Goal: Task Accomplishment & Management: Manage account settings

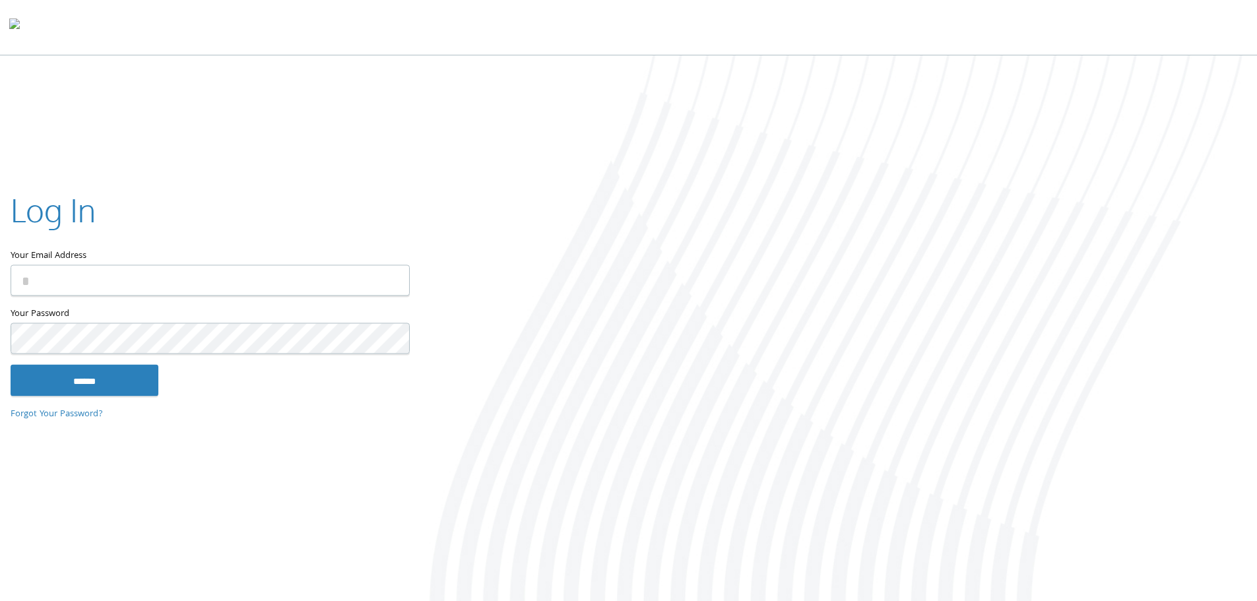
click at [118, 268] on input "Your Email Address" at bounding box center [210, 280] width 399 height 31
type input "**********"
click at [66, 377] on input "******" at bounding box center [85, 380] width 148 height 32
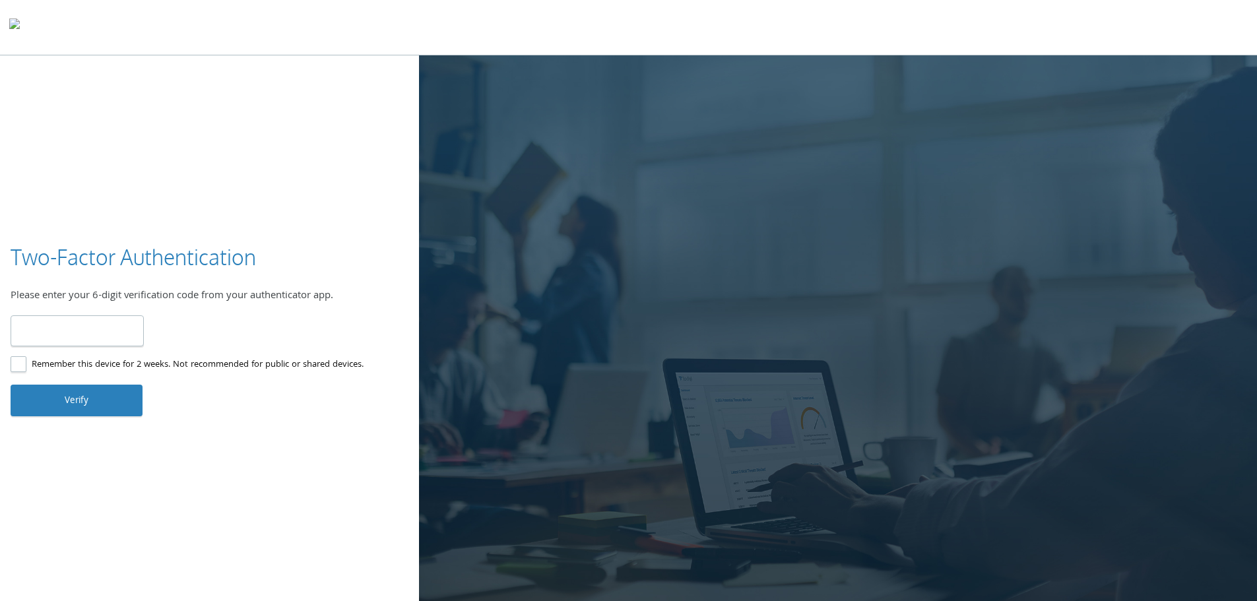
type input "******"
